Goal: Browse casually: Explore the website without a specific task or goal

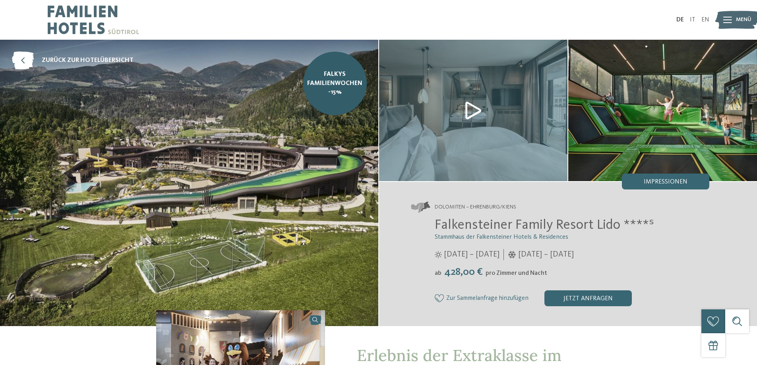
click at [211, 167] on img at bounding box center [189, 183] width 378 height 287
click at [736, 20] on span "Menü" at bounding box center [744, 20] width 16 height 8
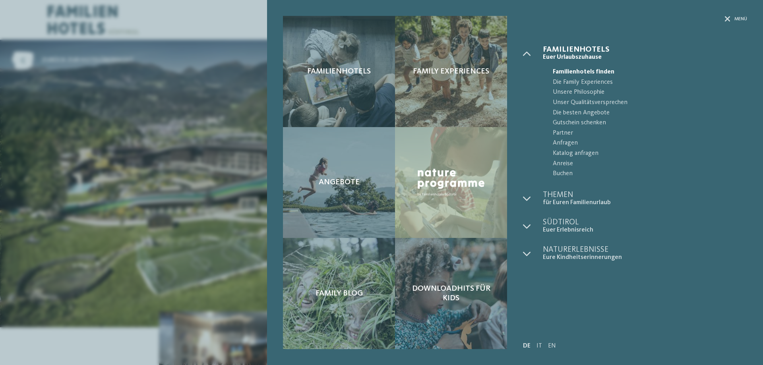
click at [207, 153] on div "Familienhotels Family Experiences Angebote" at bounding box center [381, 182] width 763 height 365
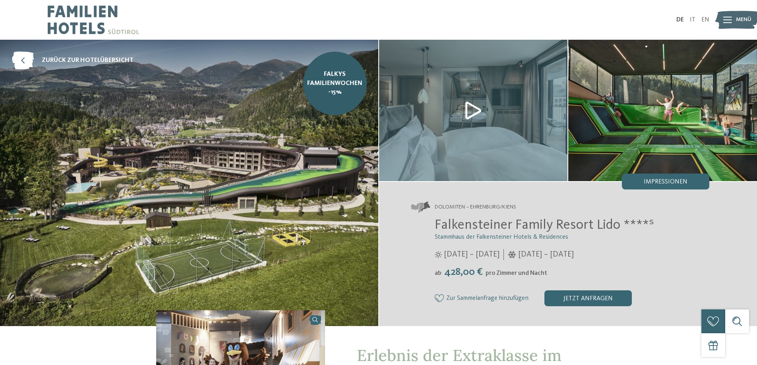
click at [190, 188] on img at bounding box center [189, 183] width 378 height 287
click at [661, 182] on span "Impressionen" at bounding box center [666, 182] width 44 height 6
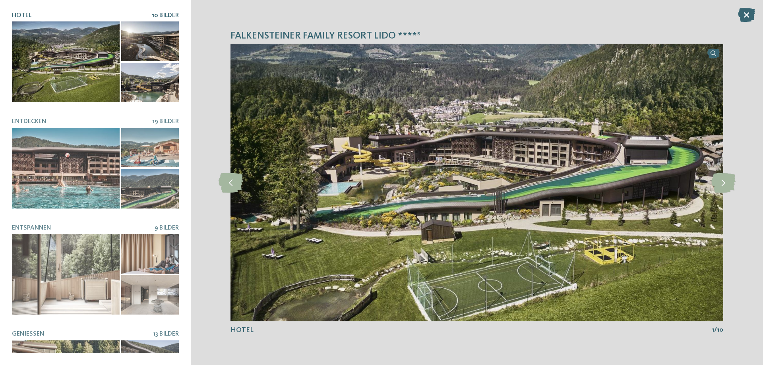
click at [56, 68] on div at bounding box center [66, 61] width 108 height 81
click at [139, 33] on div at bounding box center [150, 41] width 58 height 40
click at [727, 186] on icon at bounding box center [724, 183] width 24 height 20
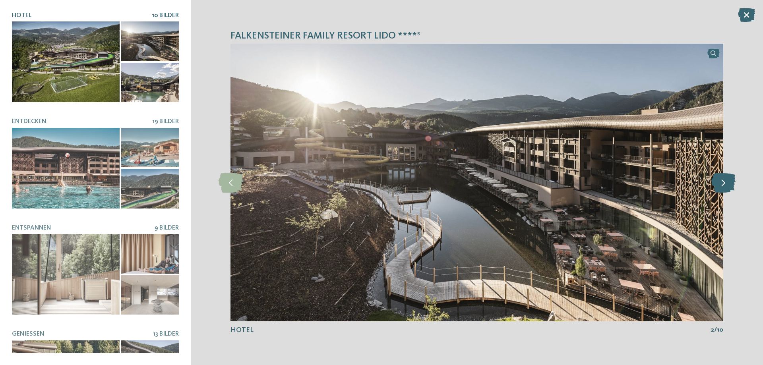
click at [727, 186] on icon at bounding box center [724, 183] width 24 height 20
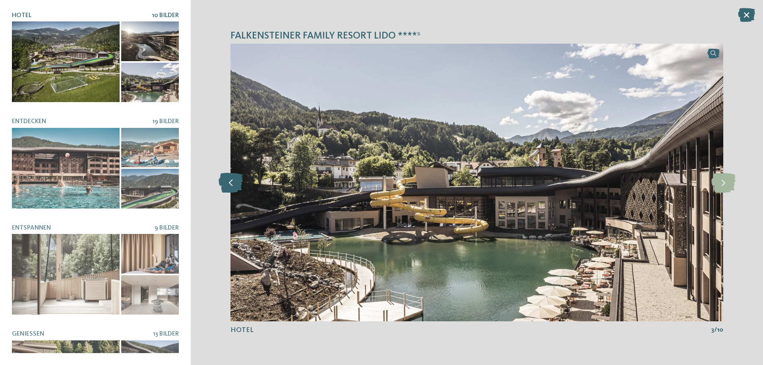
click at [230, 184] on icon at bounding box center [231, 183] width 24 height 20
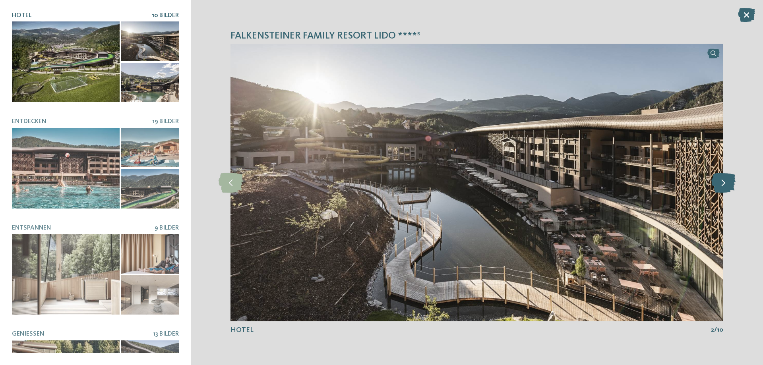
click at [721, 185] on icon at bounding box center [724, 183] width 24 height 20
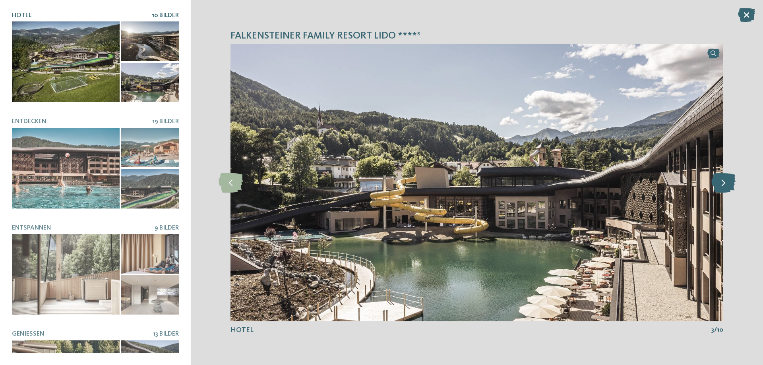
click at [721, 185] on icon at bounding box center [724, 183] width 24 height 20
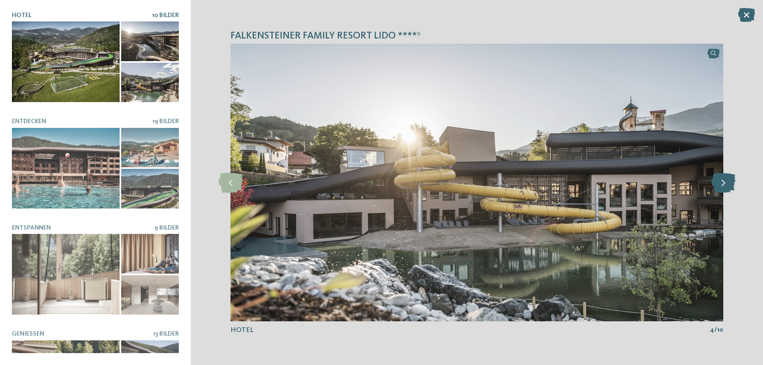
click at [721, 185] on icon at bounding box center [724, 183] width 24 height 20
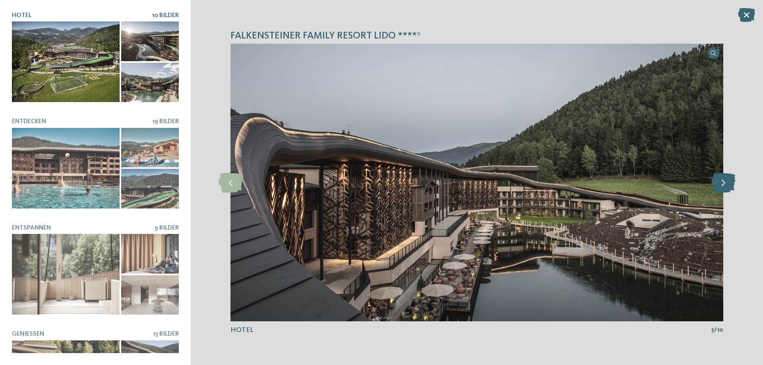
click at [721, 185] on icon at bounding box center [724, 183] width 24 height 20
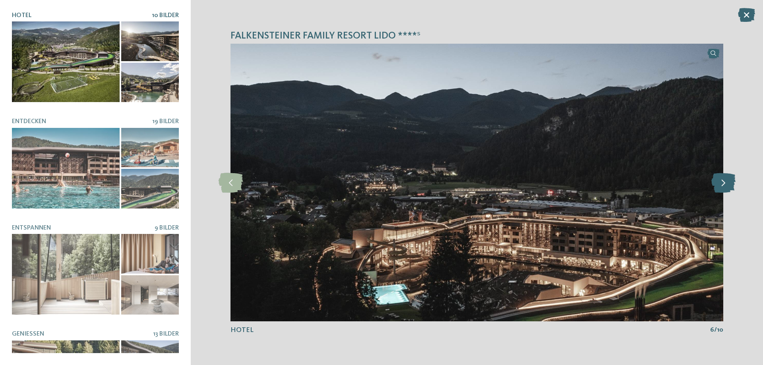
click at [721, 185] on icon at bounding box center [724, 183] width 24 height 20
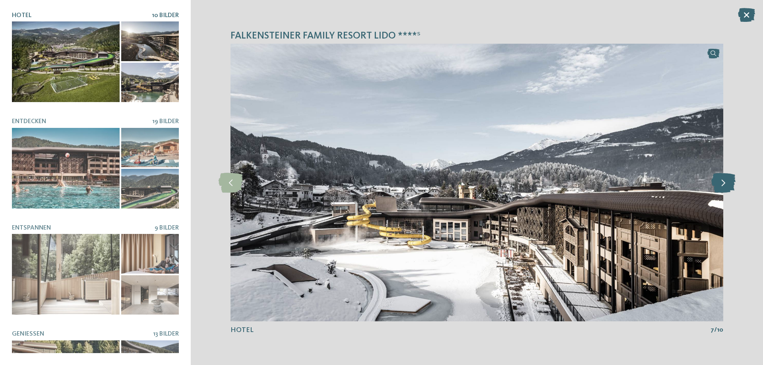
click at [721, 185] on icon at bounding box center [724, 183] width 24 height 20
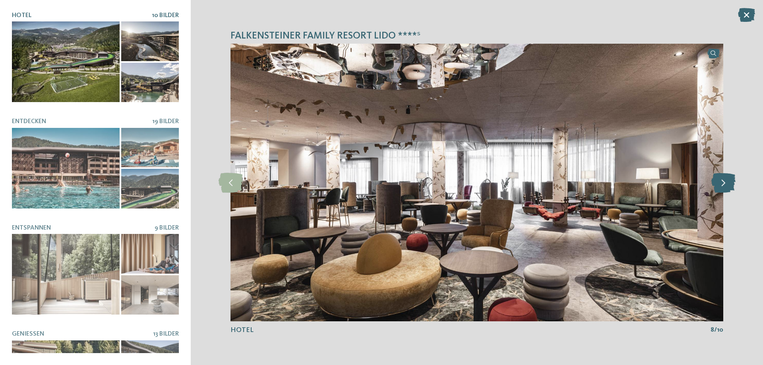
click at [721, 185] on icon at bounding box center [724, 183] width 24 height 20
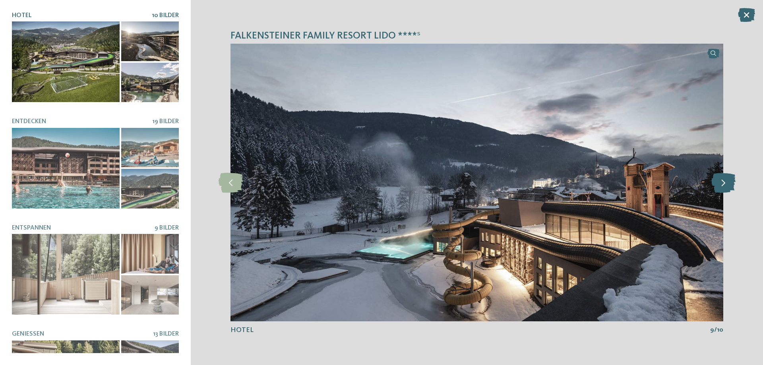
click at [721, 185] on icon at bounding box center [724, 183] width 24 height 20
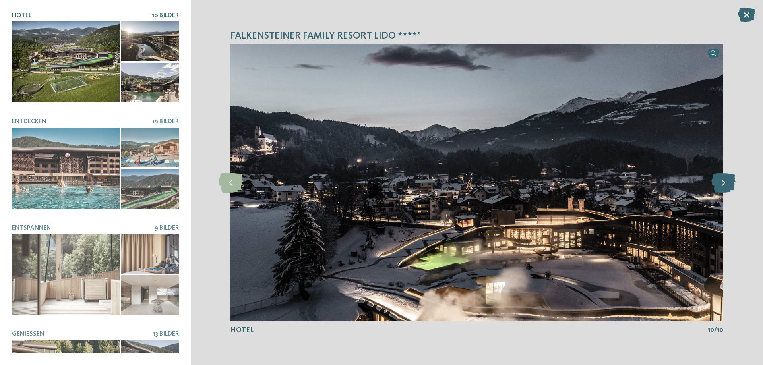
click at [721, 185] on icon at bounding box center [724, 183] width 24 height 20
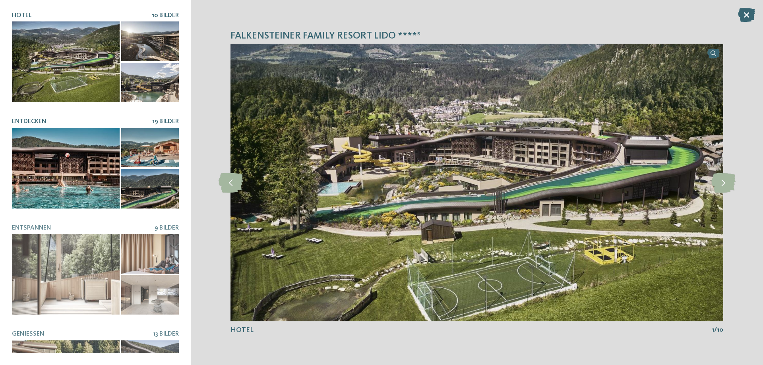
click at [151, 182] on div at bounding box center [150, 189] width 58 height 40
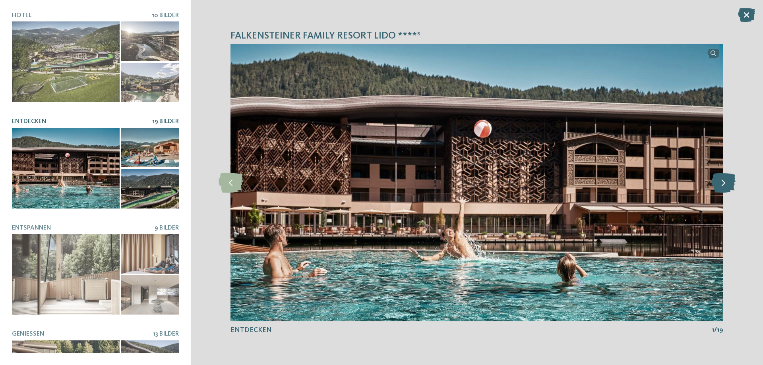
click at [723, 182] on icon at bounding box center [724, 183] width 24 height 20
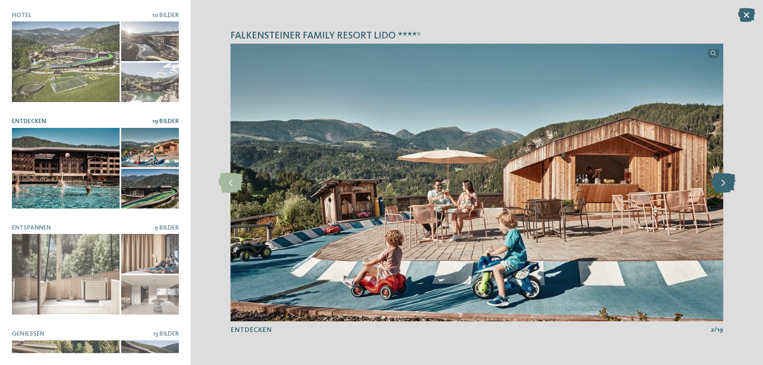
click at [723, 182] on icon at bounding box center [724, 183] width 24 height 20
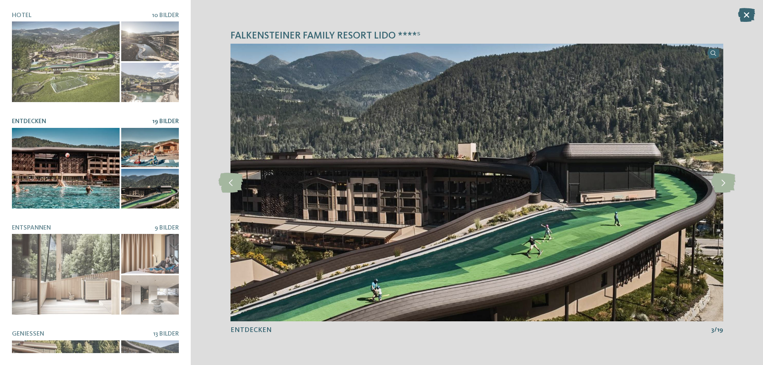
click at [578, 227] on img at bounding box center [477, 183] width 493 height 278
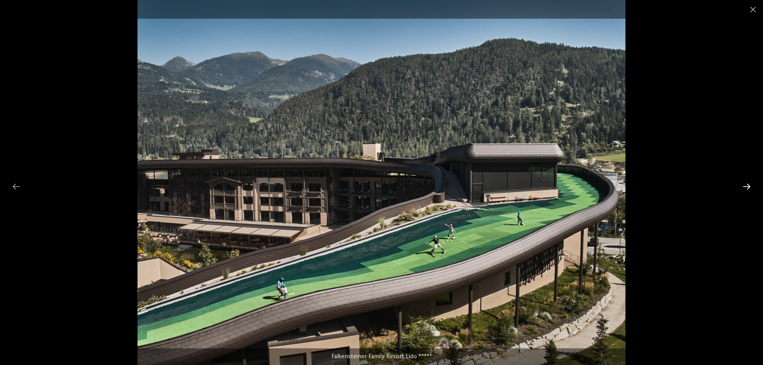
click at [745, 186] on div at bounding box center [747, 187] width 17 height 16
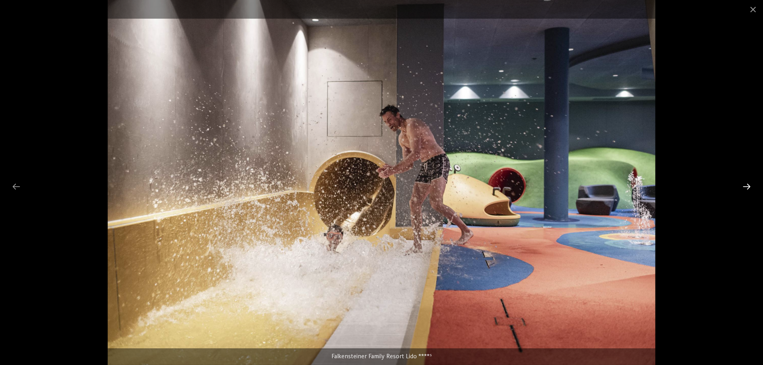
click at [746, 186] on div at bounding box center [747, 187] width 17 height 16
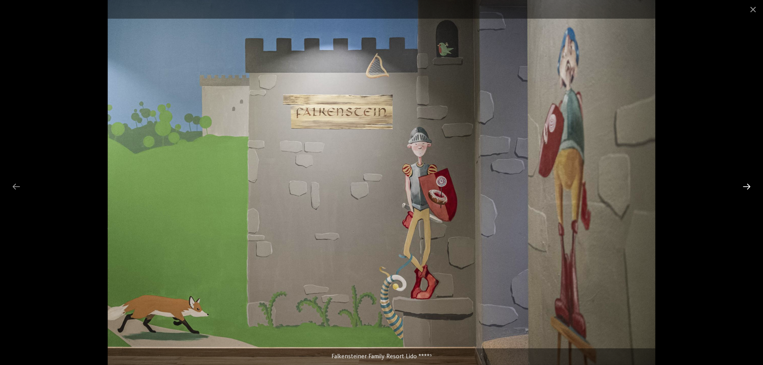
click at [746, 186] on div at bounding box center [747, 187] width 17 height 16
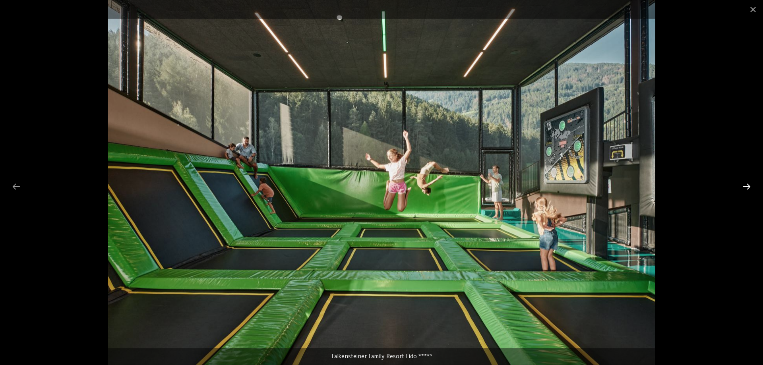
click at [746, 186] on div at bounding box center [747, 187] width 17 height 16
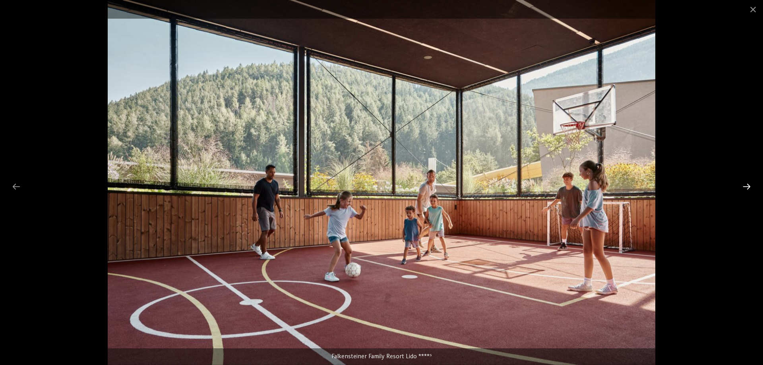
click at [746, 186] on div at bounding box center [747, 187] width 17 height 16
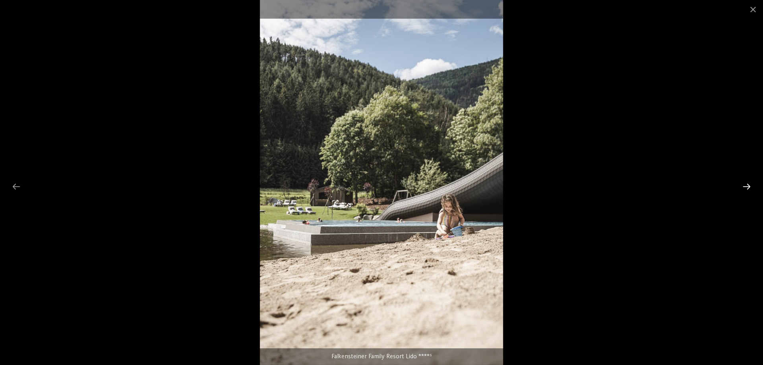
click at [746, 186] on div at bounding box center [747, 187] width 17 height 16
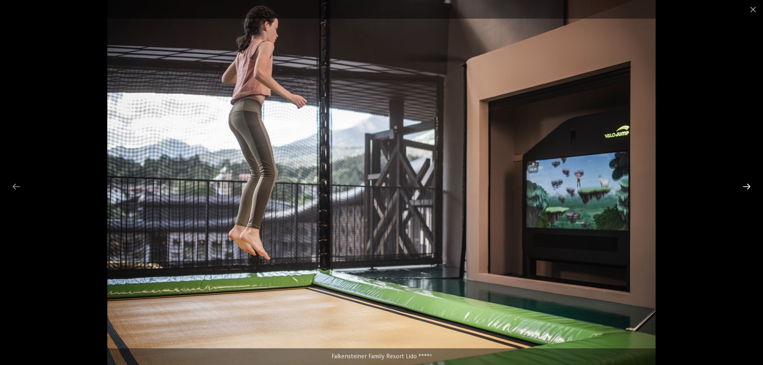
click at [746, 186] on div at bounding box center [747, 187] width 17 height 16
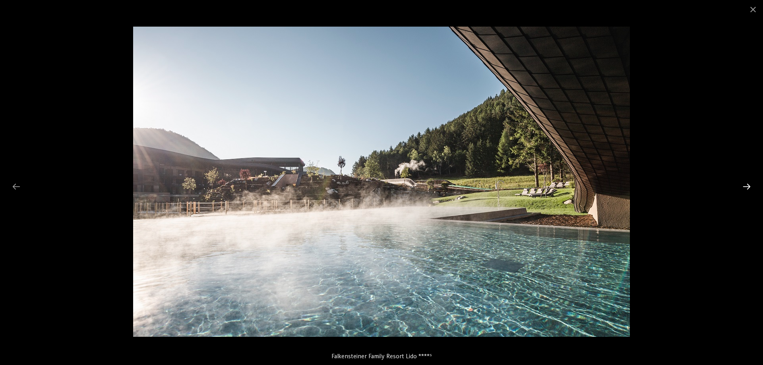
click at [746, 186] on div at bounding box center [747, 187] width 17 height 16
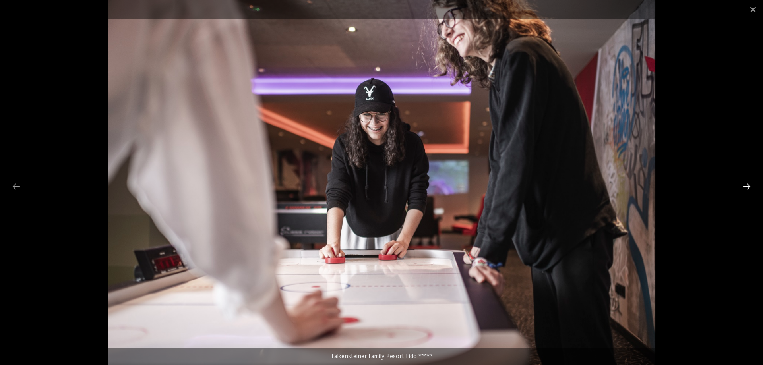
click at [746, 186] on div at bounding box center [747, 187] width 17 height 16
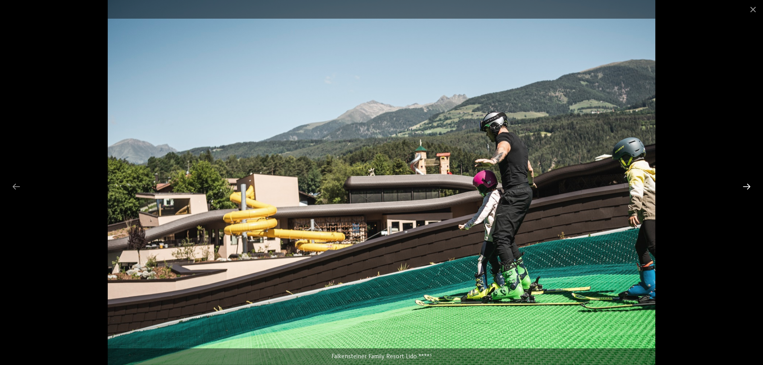
click at [746, 187] on div at bounding box center [747, 187] width 17 height 16
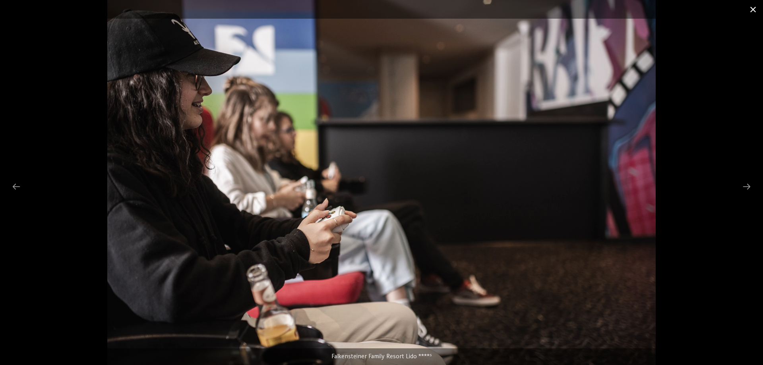
click at [749, 8] on span at bounding box center [753, 9] width 20 height 19
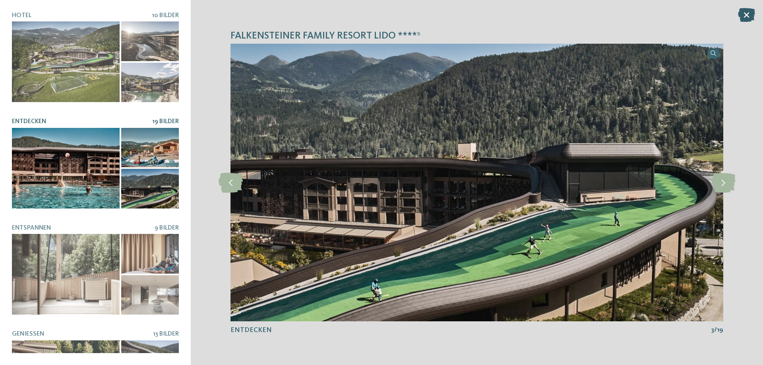
click at [746, 16] on icon at bounding box center [746, 15] width 17 height 14
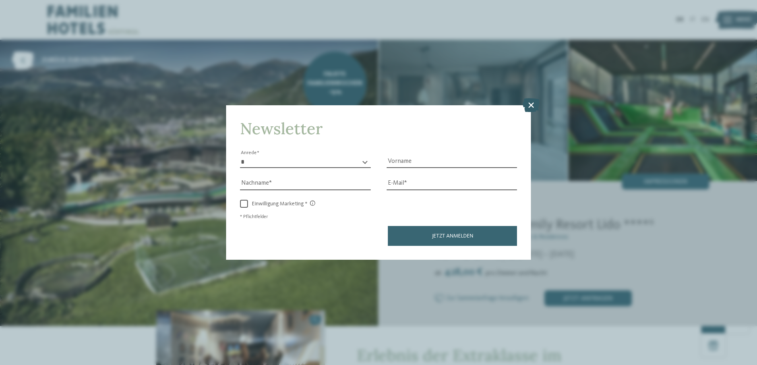
click at [531, 104] on icon at bounding box center [531, 105] width 17 height 14
